Goal: Find specific page/section: Find specific page/section

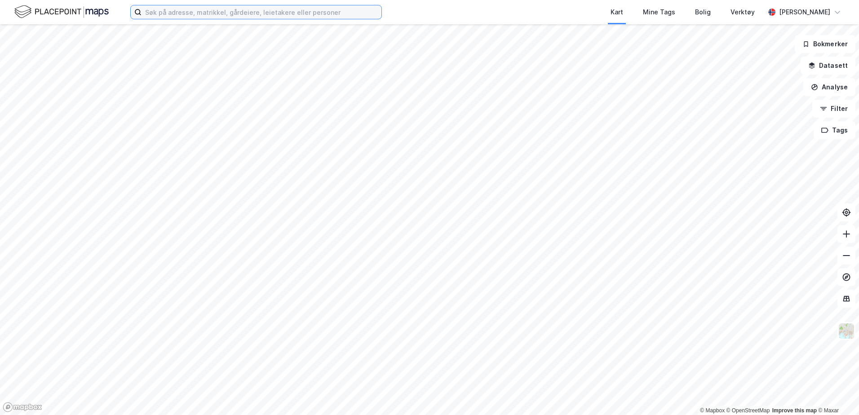
click at [286, 13] on input at bounding box center [262, 11] width 240 height 13
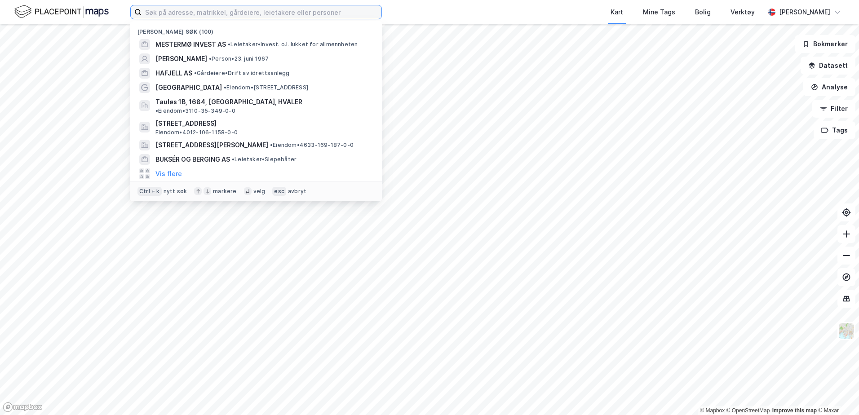
click at [163, 18] on input at bounding box center [262, 11] width 240 height 13
click at [168, 13] on input at bounding box center [262, 11] width 240 height 13
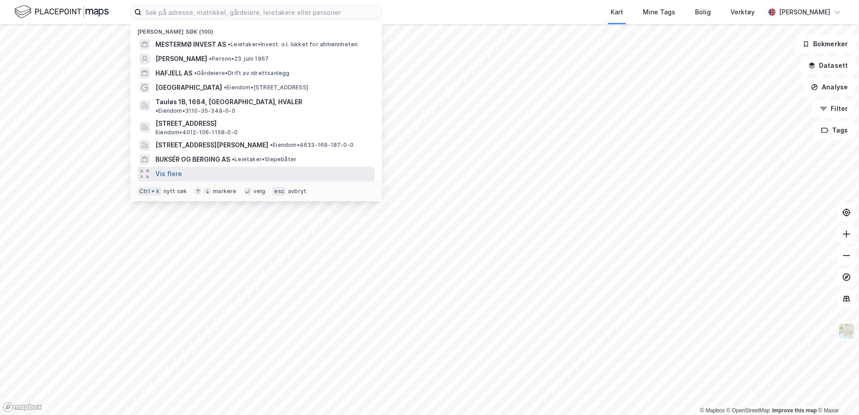
click at [166, 168] on button "Vis flere" at bounding box center [168, 173] width 27 height 11
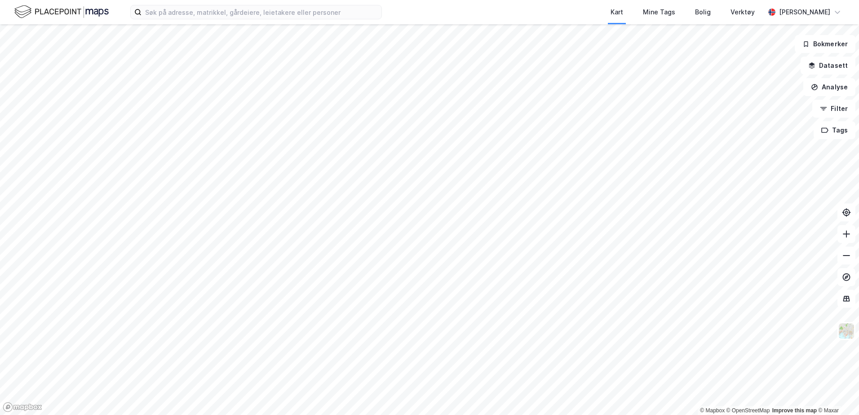
click at [410, 10] on div "Kart Mine Tags Bolig Verktøy [PERSON_NAME]" at bounding box center [429, 12] width 859 height 24
click at [258, 10] on input at bounding box center [262, 11] width 240 height 13
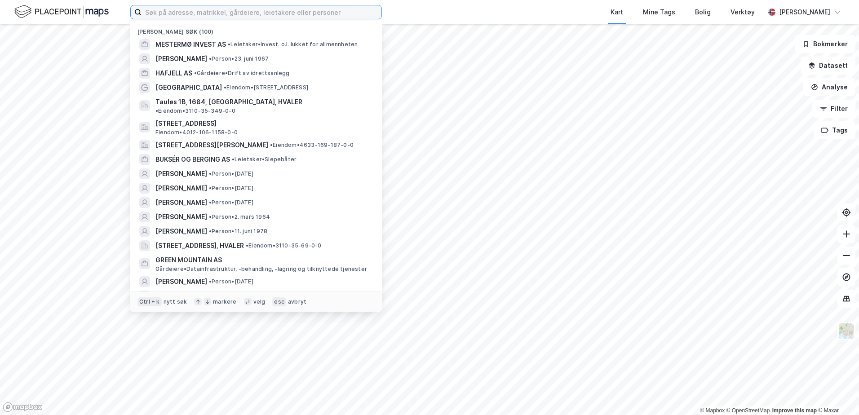
click at [258, 10] on input at bounding box center [262, 11] width 240 height 13
